Goal: Information Seeking & Learning: Find specific fact

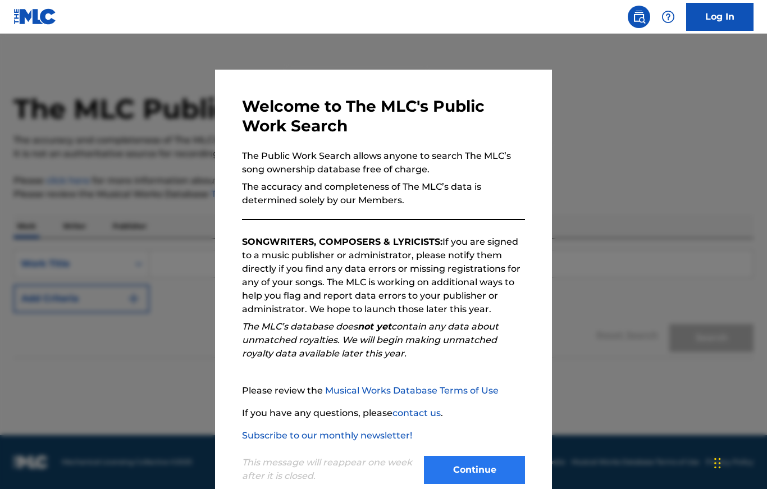
click at [483, 480] on button "Continue" at bounding box center [474, 470] width 101 height 28
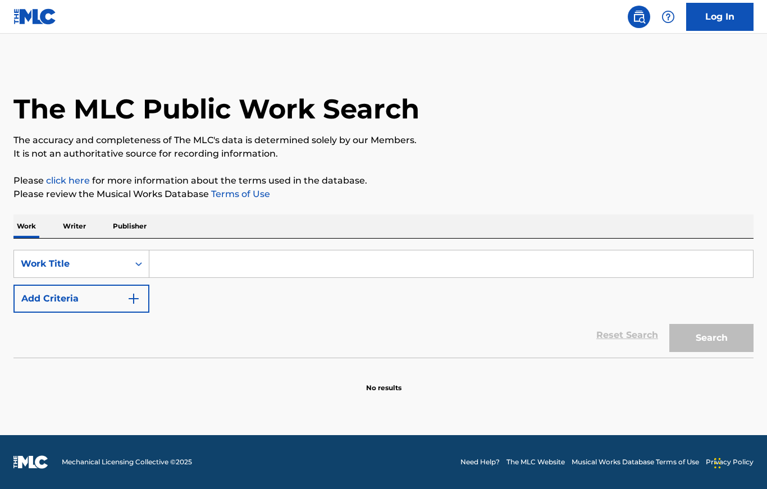
click at [365, 267] on input "Search Form" at bounding box center [450, 263] width 603 height 27
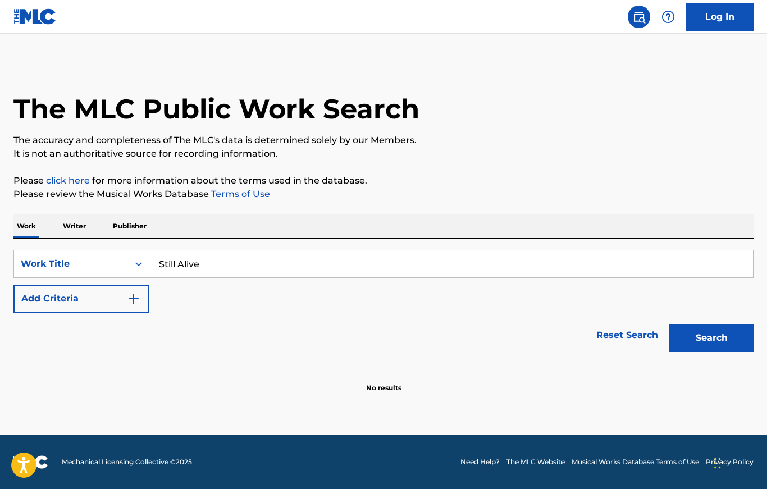
type input "Still Alive"
click at [711, 338] on button "Search" at bounding box center [711, 338] width 84 height 28
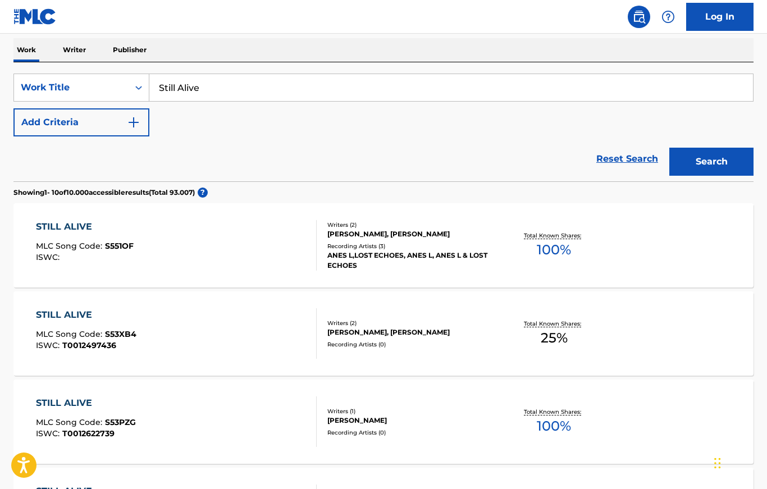
scroll to position [159, 0]
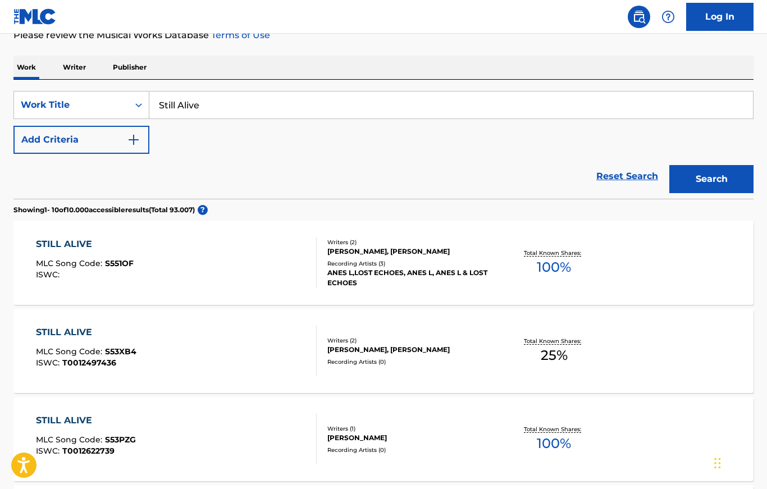
click at [681, 363] on div "STILL ALIVE MLC Song Code : S53XB4 ISWC : T0012497436 Writers ( 2 ) [PERSON_NAM…" at bounding box center [383, 351] width 740 height 84
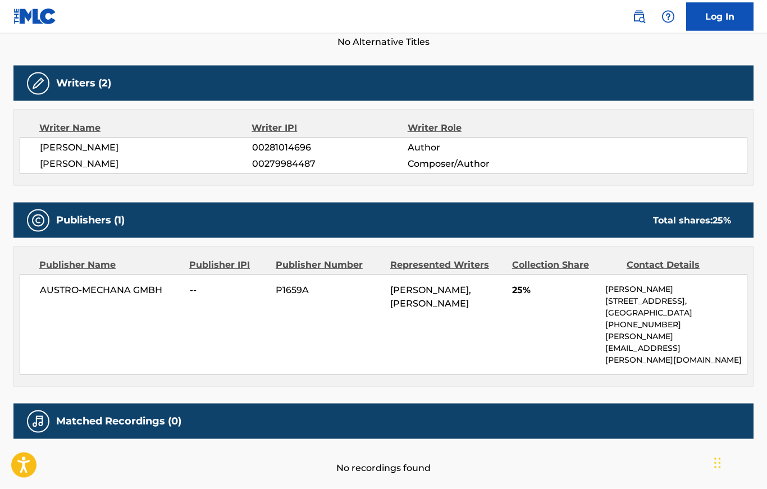
scroll to position [330, 0]
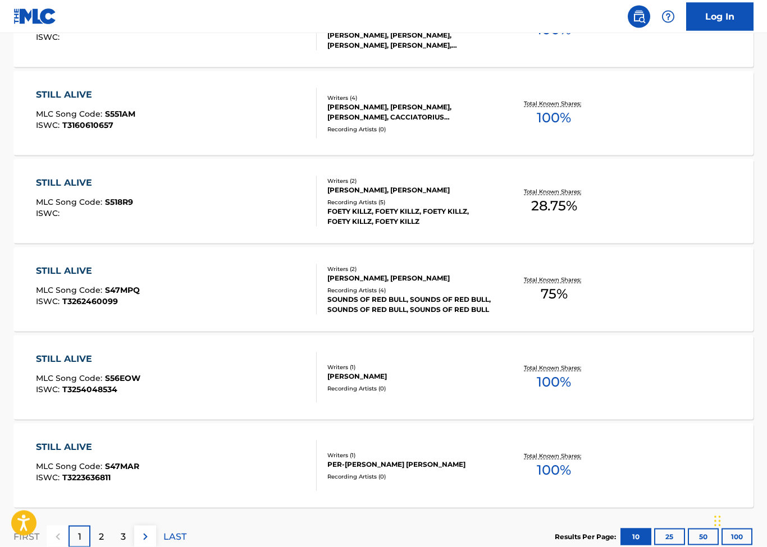
scroll to position [827, 0]
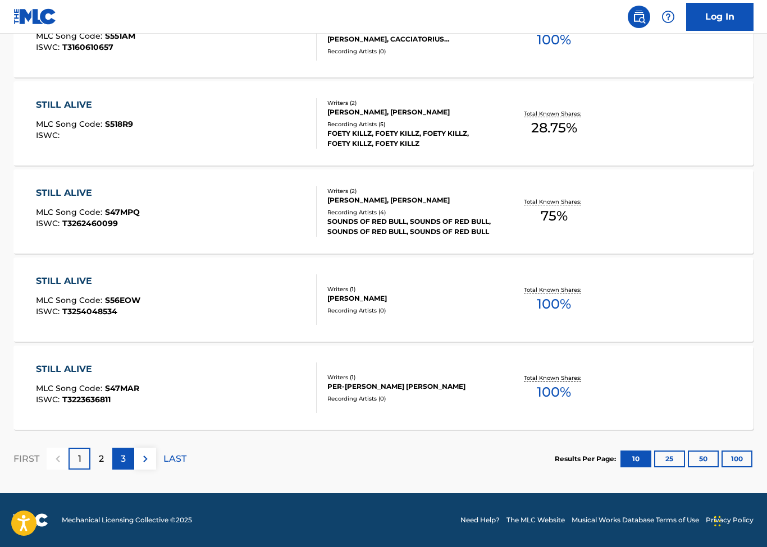
click at [117, 458] on div "3" at bounding box center [123, 459] width 22 height 22
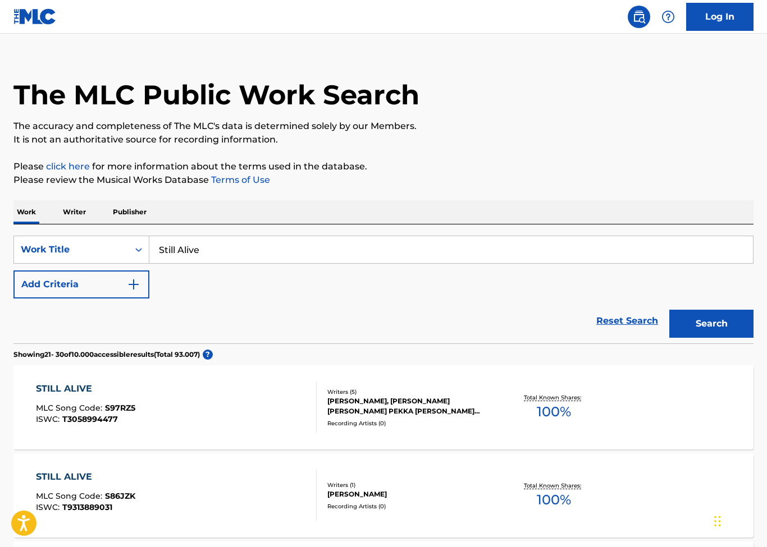
click at [122, 207] on p "Publisher" at bounding box center [129, 212] width 40 height 24
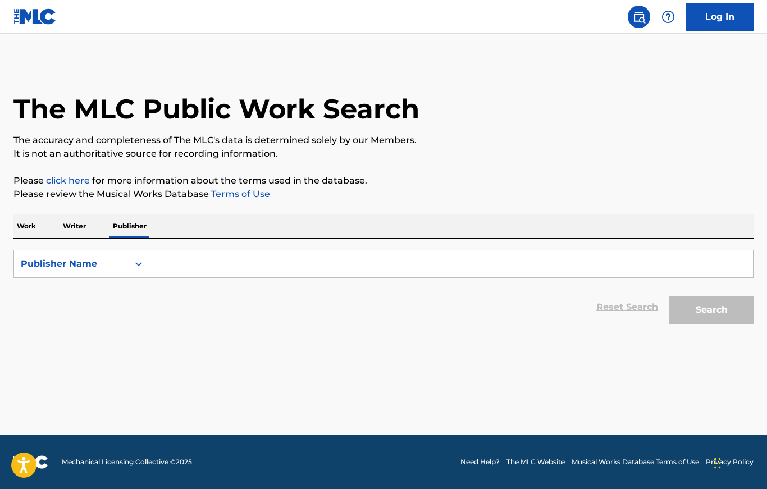
click at [205, 258] on input "Search Form" at bounding box center [450, 263] width 603 height 27
type input "Aperture"
click at [711, 310] on button "Search" at bounding box center [711, 310] width 84 height 28
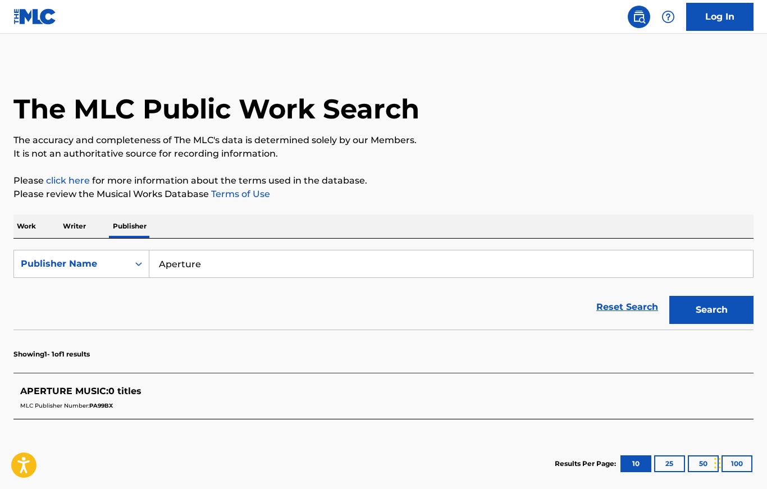
scroll to position [61, 0]
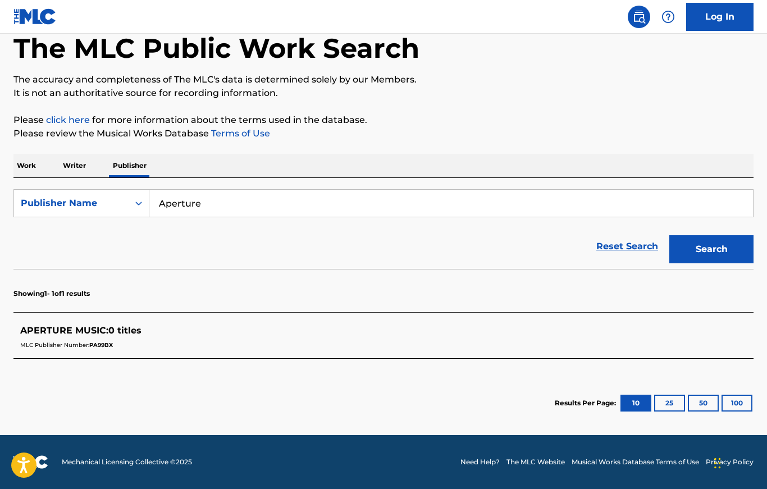
click at [27, 163] on p "Work" at bounding box center [26, 166] width 26 height 24
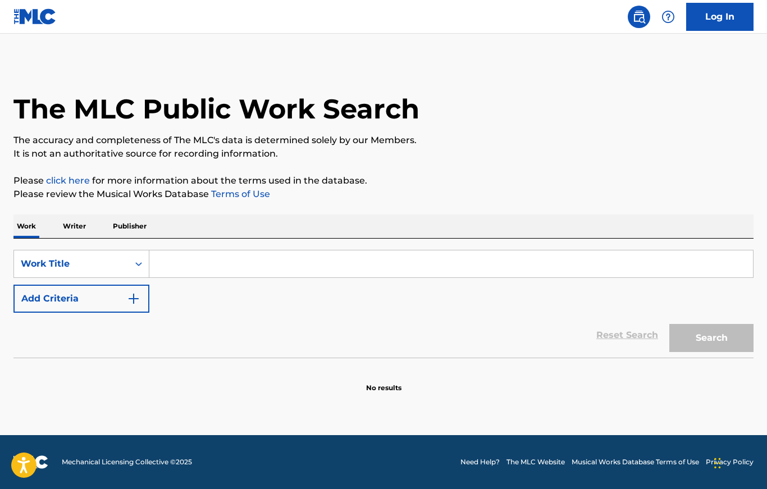
scroll to position [14, 0]
click at [213, 254] on input "Search Form" at bounding box center [450, 263] width 603 height 27
type input "Sti"
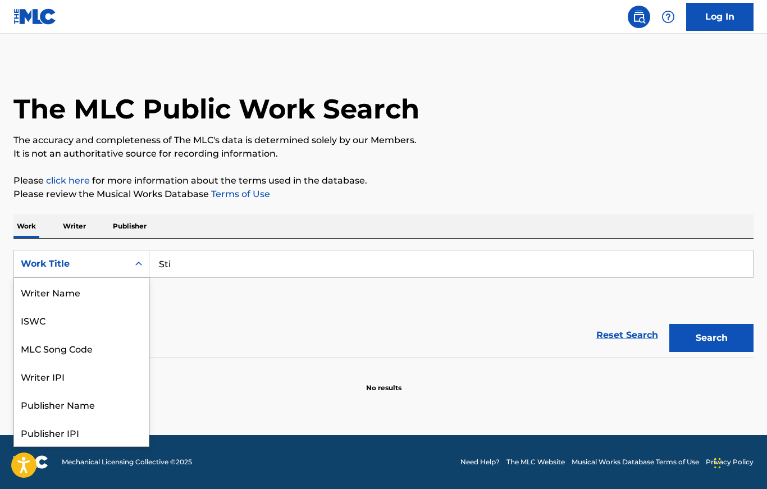
scroll to position [56, 0]
click at [100, 337] on div "Publisher Name" at bounding box center [81, 348] width 135 height 28
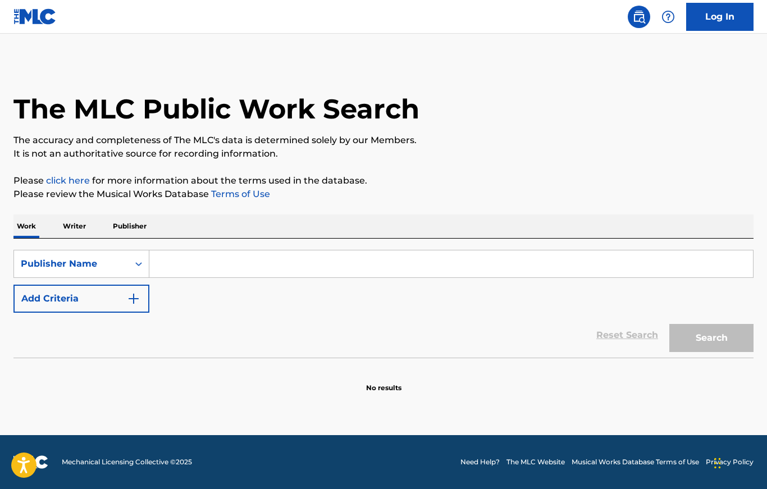
click at [192, 255] on input "Search Form" at bounding box center [450, 263] width 603 height 27
click at [711, 324] on button "Search" at bounding box center [711, 338] width 84 height 28
click at [234, 264] on input "Aperture" at bounding box center [450, 263] width 603 height 27
type input "A"
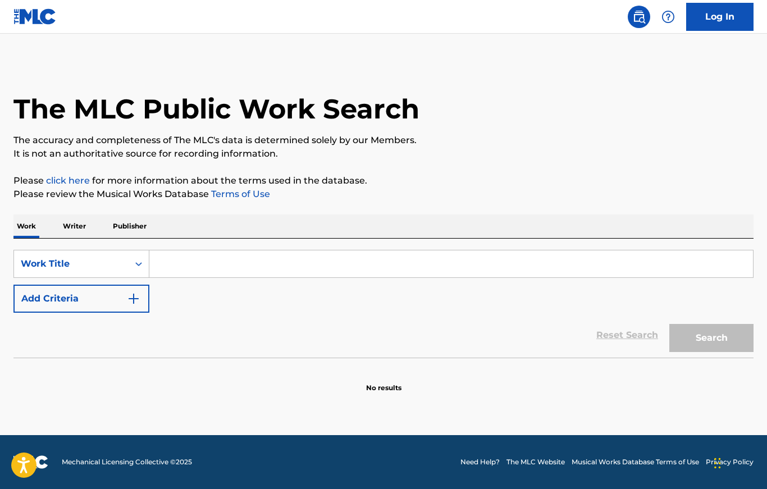
scroll to position [14, 0]
click at [68, 285] on button "Add Criteria" at bounding box center [81, 299] width 136 height 28
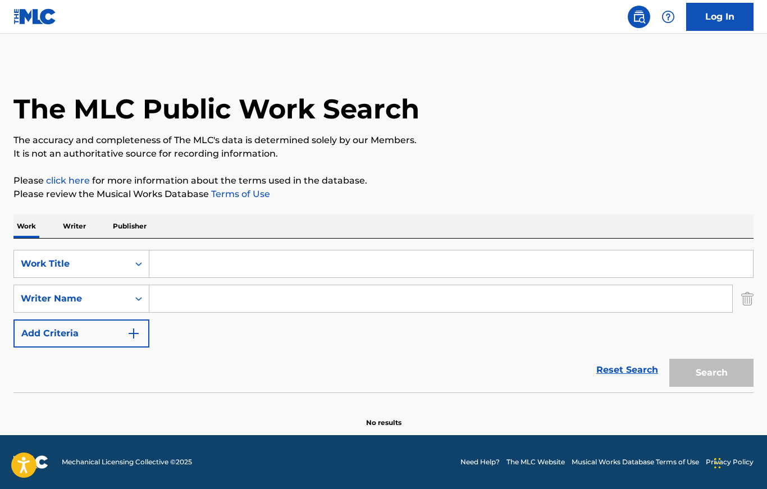
click at [625, 297] on input "Search Form" at bounding box center [440, 298] width 582 height 27
click at [597, 250] on input "Search Form" at bounding box center [450, 263] width 603 height 27
click at [392, 297] on input "[PERSON_NAME]" at bounding box center [440, 298] width 582 height 27
type input "E"
click at [457, 256] on input "Search Form" at bounding box center [450, 263] width 603 height 27
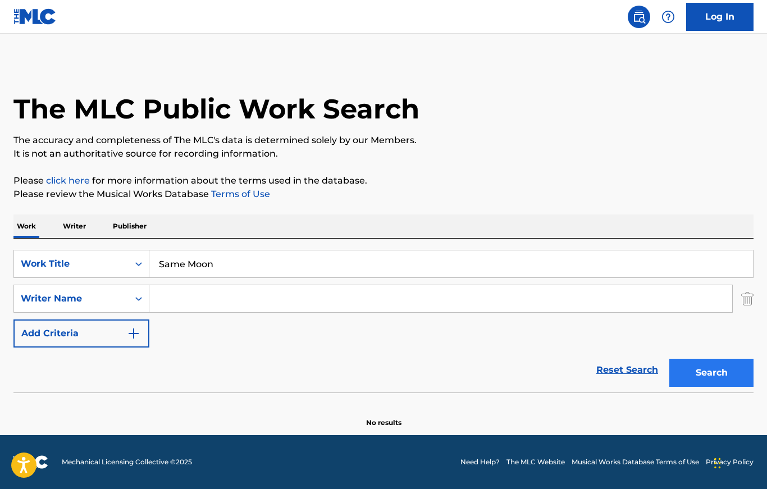
type input "Same Moon"
click at [717, 362] on button "Search" at bounding box center [711, 373] width 84 height 28
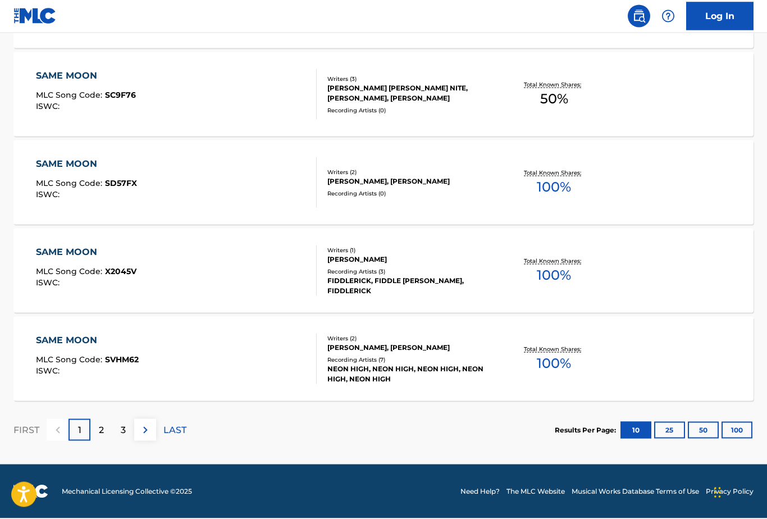
scroll to position [890, 0]
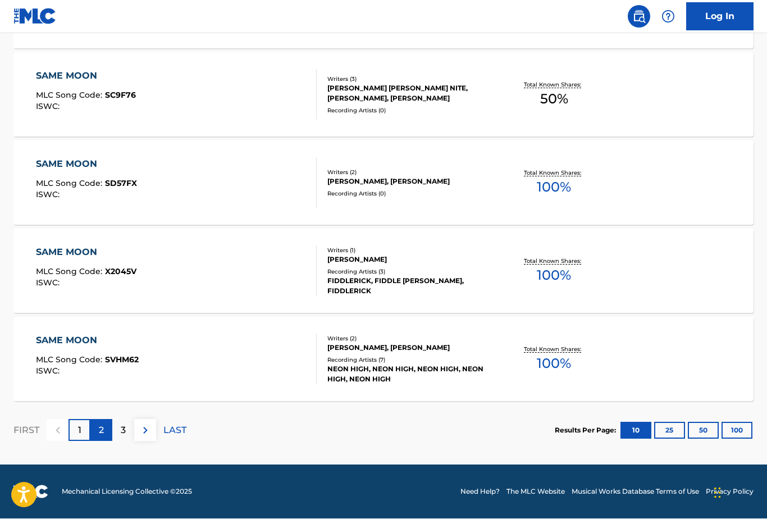
click at [103, 434] on p "2" at bounding box center [101, 430] width 5 height 13
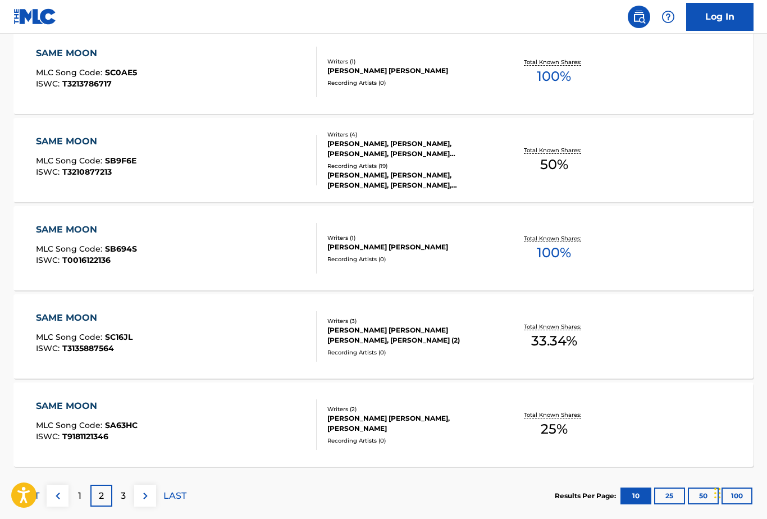
scroll to position [833, 0]
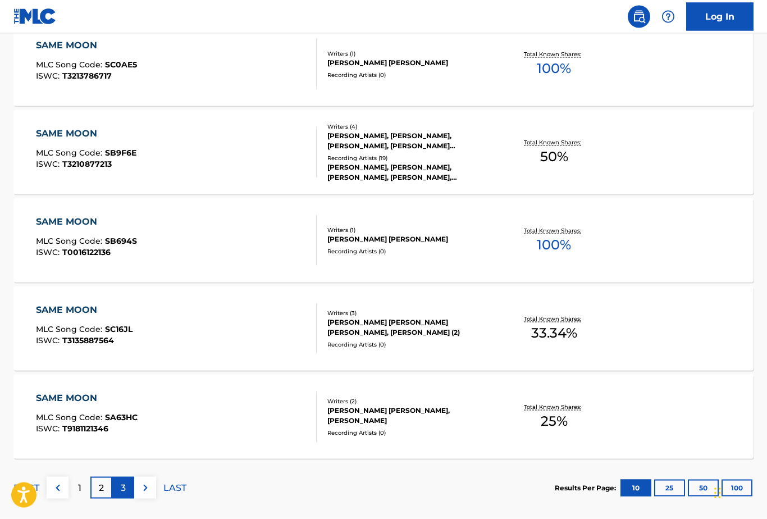
click at [123, 488] on p "3" at bounding box center [123, 487] width 5 height 13
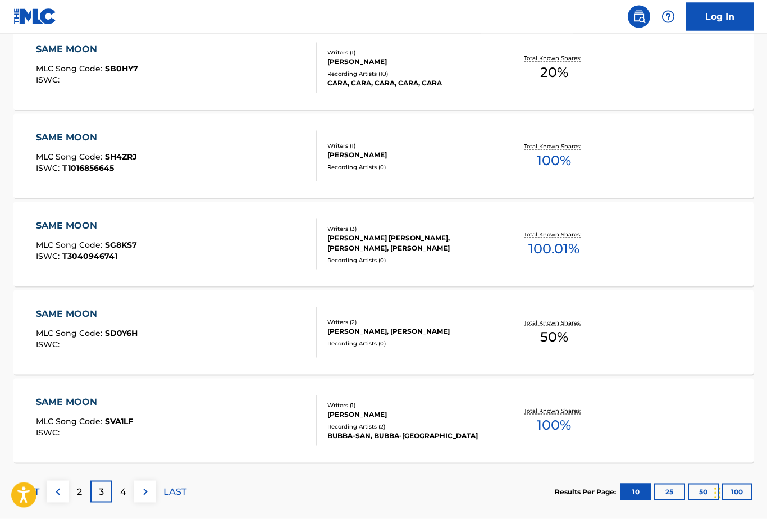
scroll to position [830, 0]
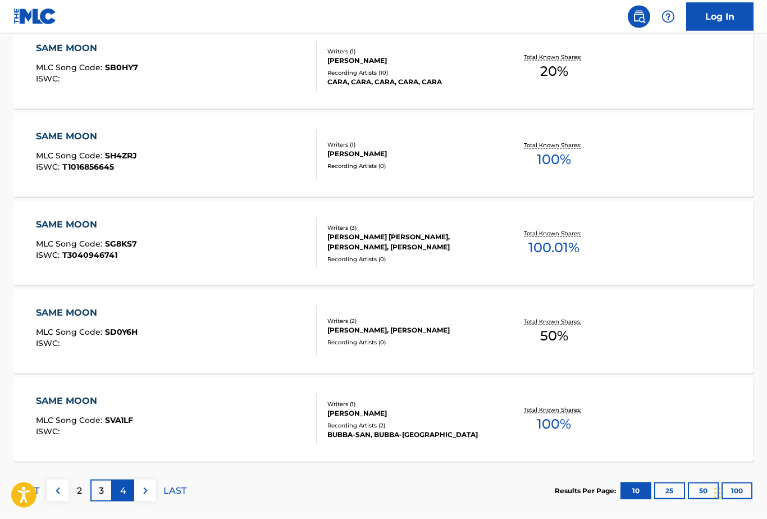
click at [116, 488] on div "4" at bounding box center [123, 490] width 22 height 22
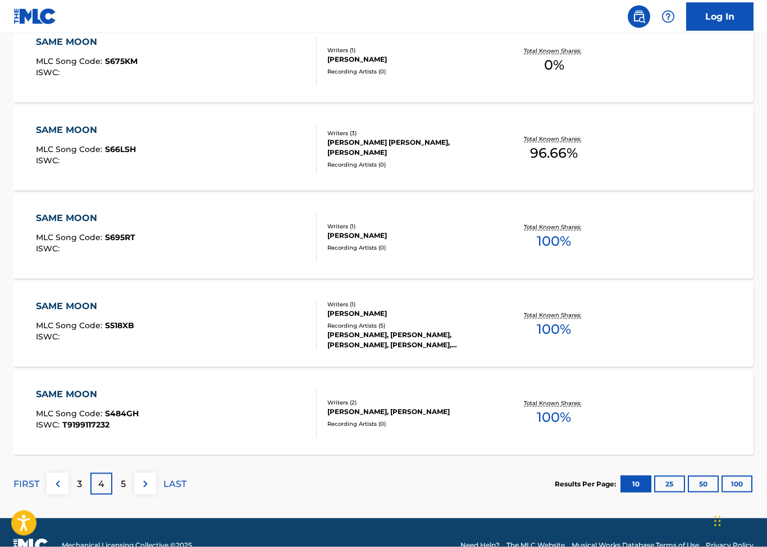
scroll to position [861, 0]
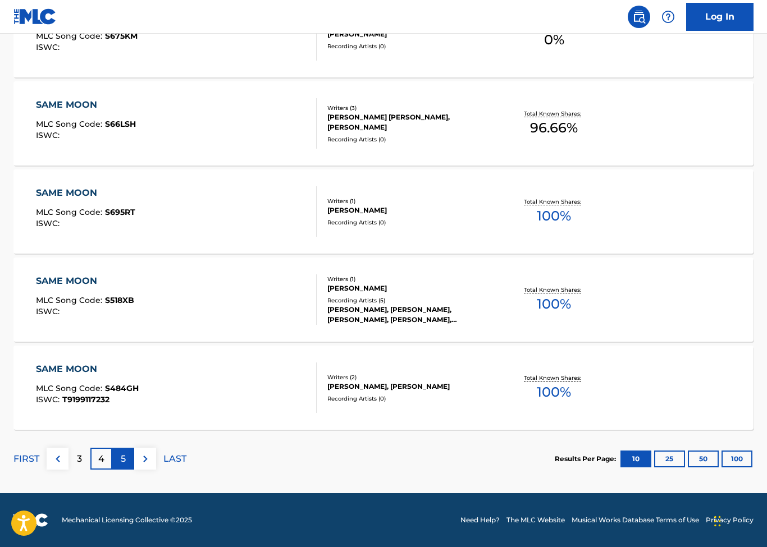
click at [123, 456] on p "5" at bounding box center [123, 458] width 5 height 13
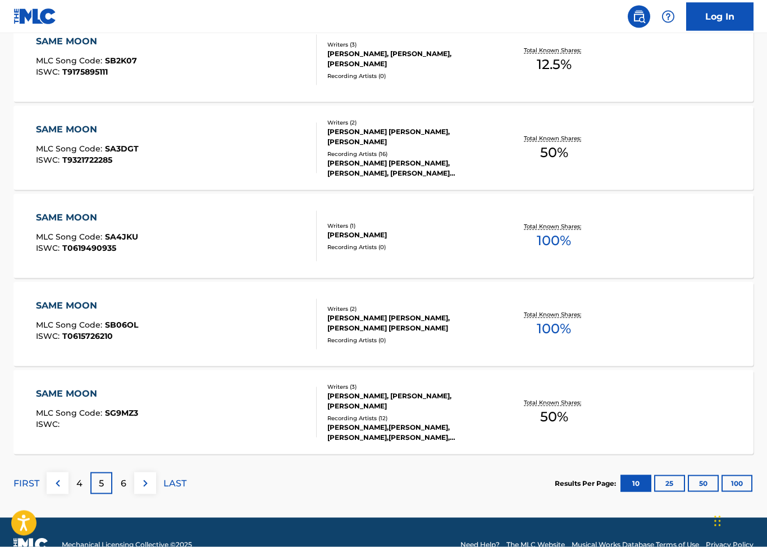
scroll to position [838, 0]
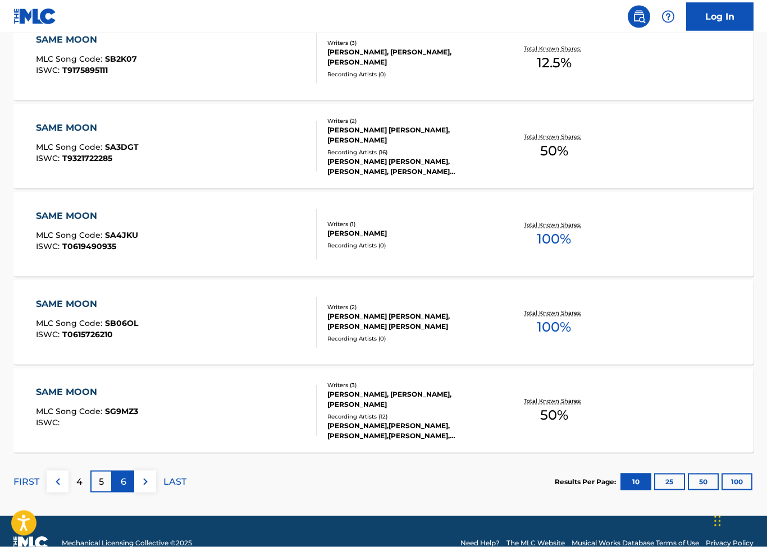
click at [121, 488] on div "6" at bounding box center [123, 482] width 22 height 22
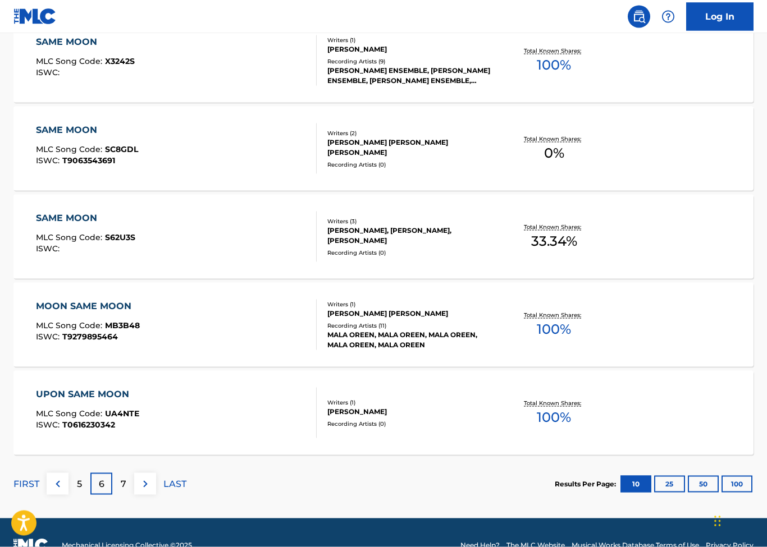
scroll to position [837, 0]
click at [130, 481] on div "7" at bounding box center [123, 484] width 22 height 22
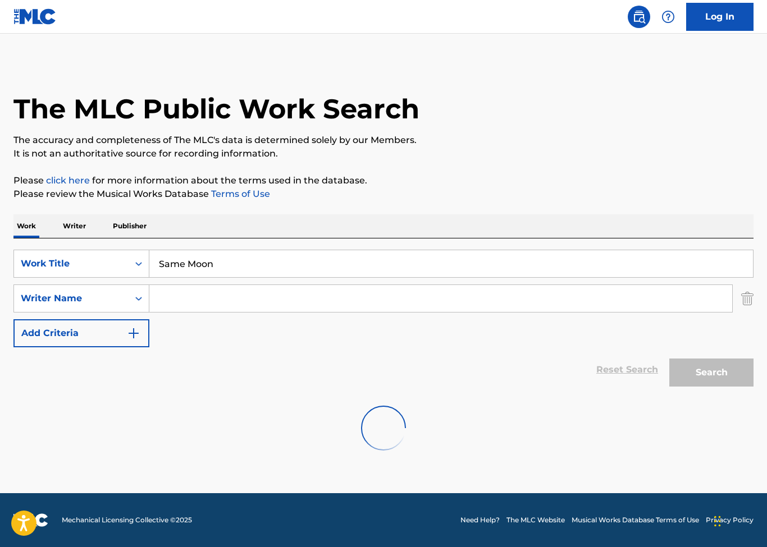
scroll to position [0, 0]
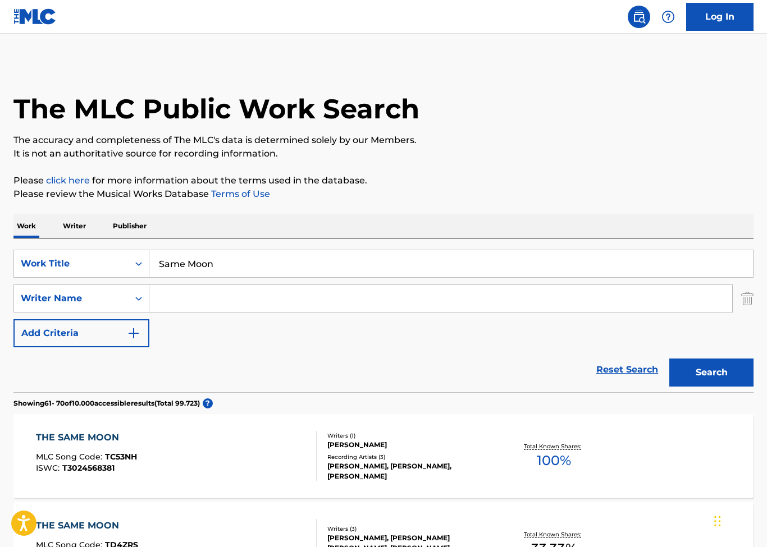
click at [327, 301] on input "Search Form" at bounding box center [440, 298] width 582 height 27
type input "Ellie"
click at [711, 373] on button "Search" at bounding box center [711, 373] width 84 height 28
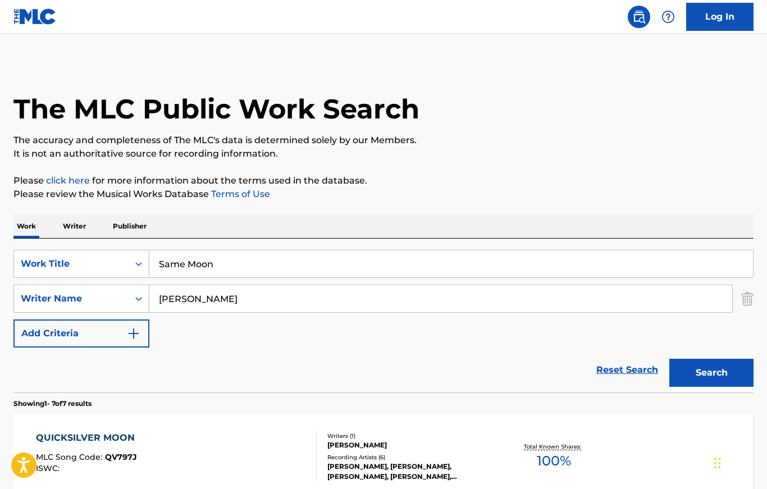
click at [517, 268] on input "Same Moon" at bounding box center [450, 263] width 603 height 27
click at [517, 267] on input "Same Moon" at bounding box center [450, 263] width 603 height 27
click at [513, 267] on input "Same Moon" at bounding box center [450, 263] width 603 height 27
click at [512, 266] on input "Same Moon" at bounding box center [450, 263] width 603 height 27
click at [517, 264] on input "Same Moon" at bounding box center [450, 263] width 603 height 27
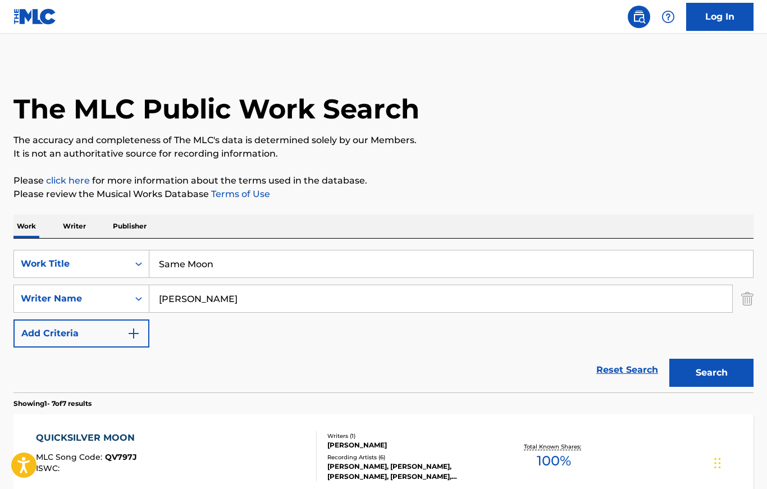
click at [517, 264] on input "Same Moon" at bounding box center [450, 263] width 603 height 27
type input "S"
click at [453, 297] on input "Ellie" at bounding box center [440, 298] width 582 height 27
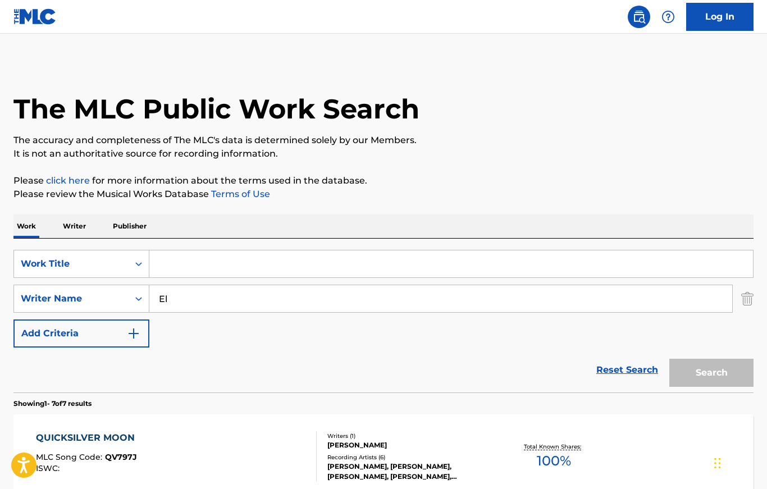
type input "E"
click at [556, 258] on input "Search Form" at bounding box center [450, 263] width 603 height 27
click at [711, 373] on button "Search" at bounding box center [711, 373] width 84 height 28
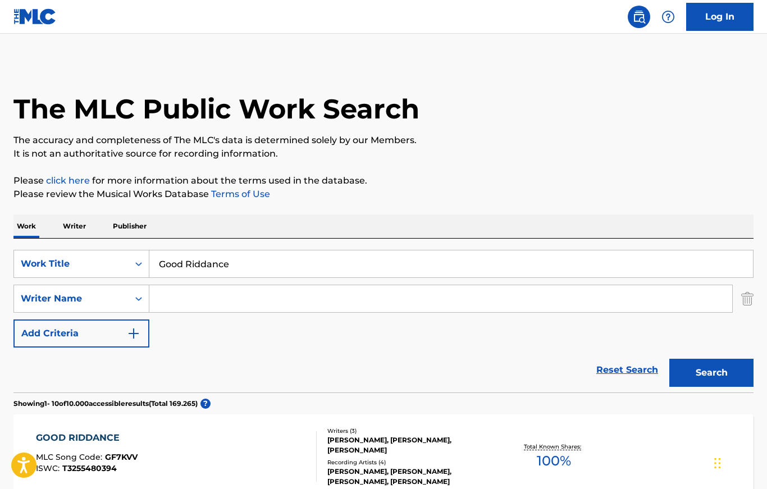
click at [683, 269] on input "Good Riddance" at bounding box center [450, 263] width 603 height 27
click at [682, 269] on input "Good Riddance" at bounding box center [450, 263] width 603 height 27
click at [681, 272] on input "Good Riddance" at bounding box center [450, 263] width 603 height 27
click at [680, 272] on input "Good Riddance" at bounding box center [450, 263] width 603 height 27
type input "Good"
